Goal: Task Accomplishment & Management: Manage account settings

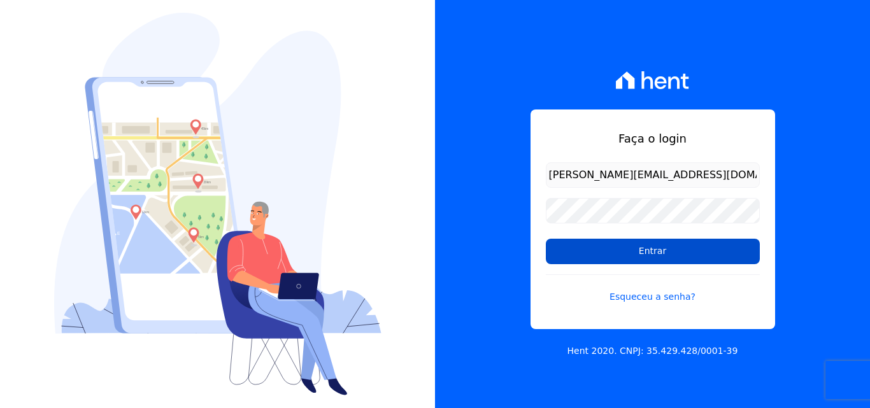
click at [644, 248] on input "Entrar" at bounding box center [653, 251] width 214 height 25
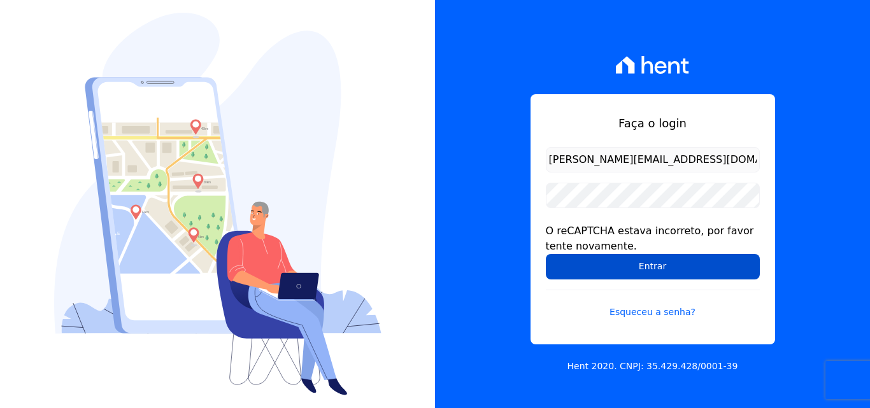
click at [639, 266] on input "Entrar" at bounding box center [653, 266] width 214 height 25
